Goal: Task Accomplishment & Management: Manage account settings

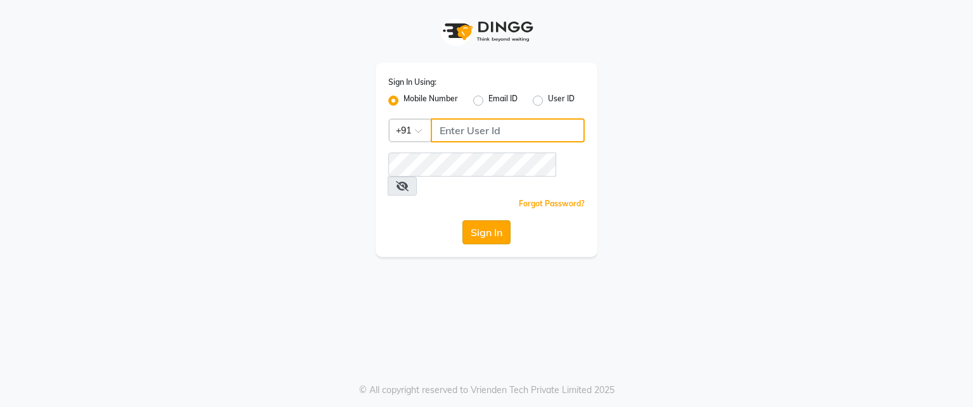
type input "7447599924"
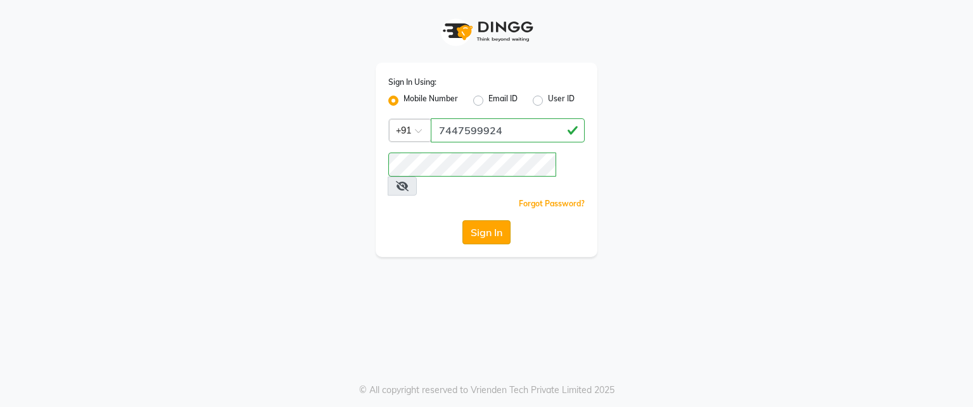
click at [482, 221] on button "Sign In" at bounding box center [487, 233] width 48 height 24
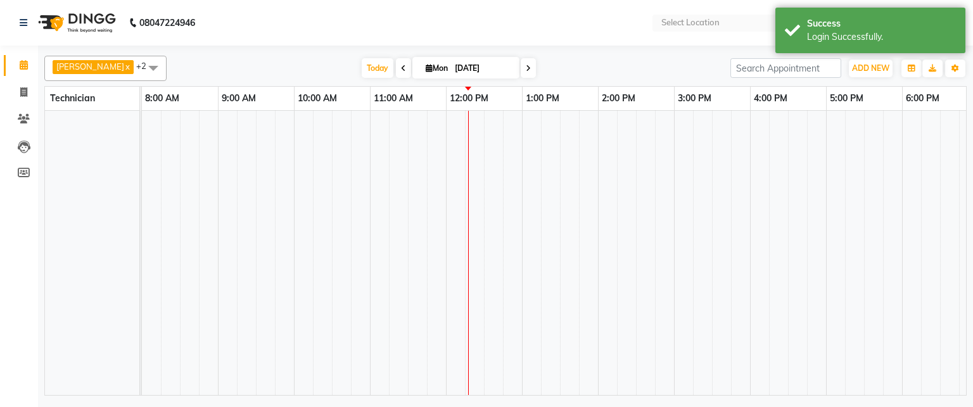
select select "en"
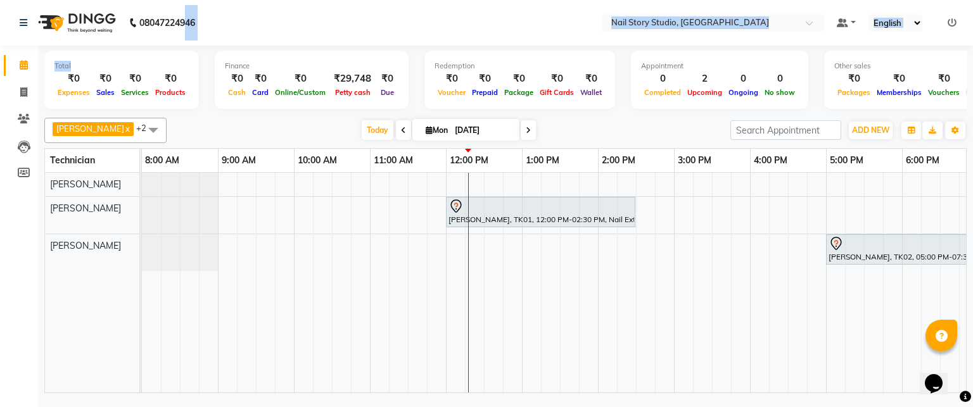
drag, startPoint x: 177, startPoint y: 54, endPoint x: 188, endPoint y: -87, distance: 141.1
click at [188, 0] on html "08047224946 Select Location × Nail Story Studio, Shivaji Nagar Default Panel My…" at bounding box center [486, 203] width 973 height 407
